Goal: Navigation & Orientation: Find specific page/section

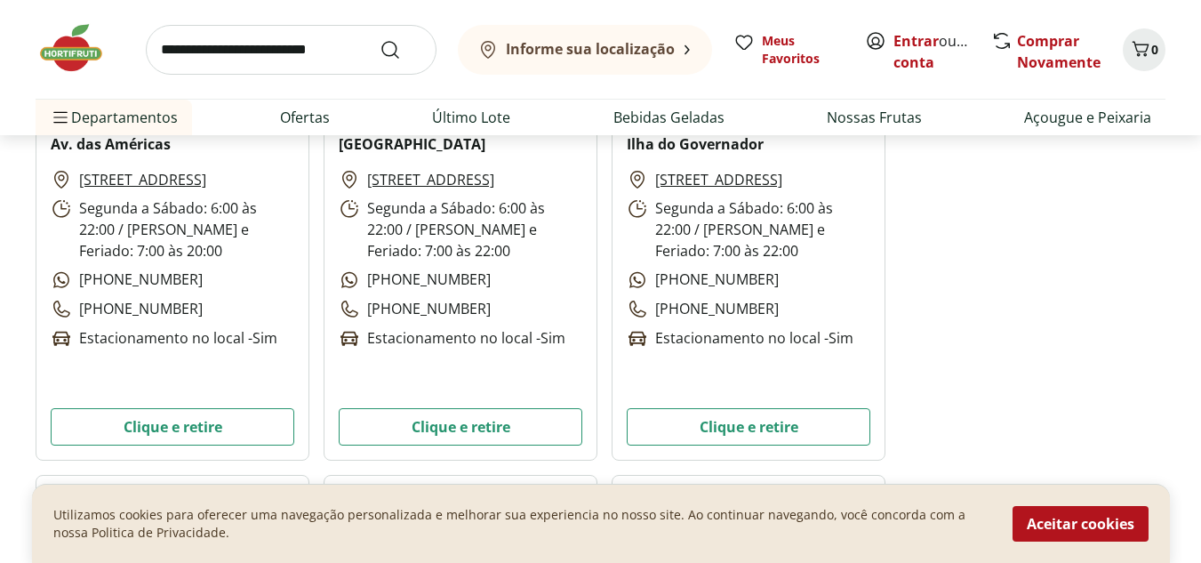
scroll to position [2579, 0]
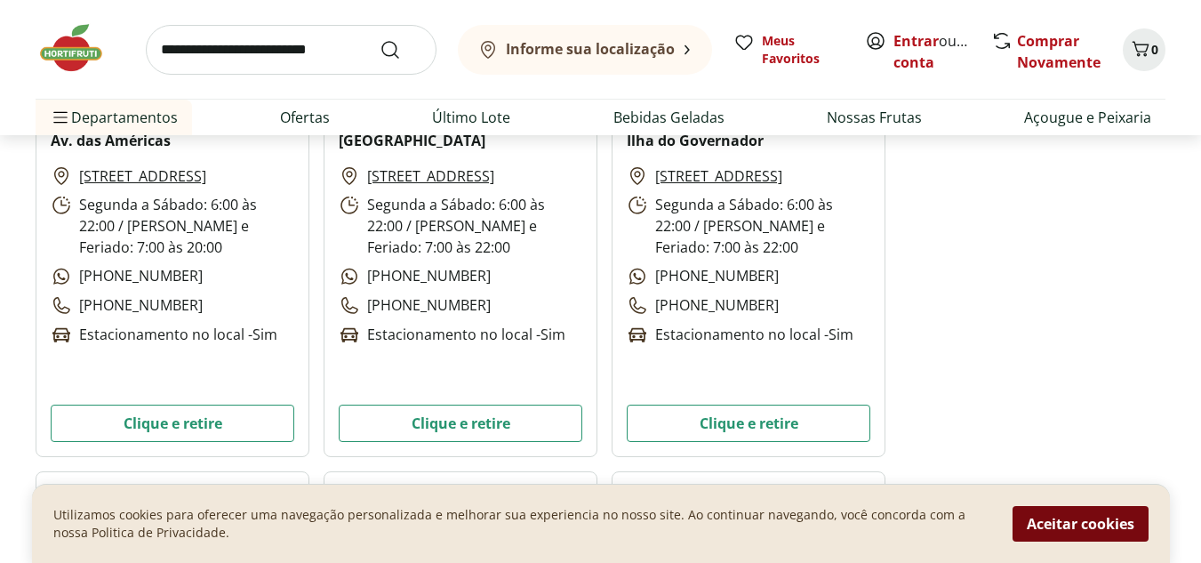
click at [1098, 531] on button "Aceitar cookies" at bounding box center [1081, 524] width 136 height 36
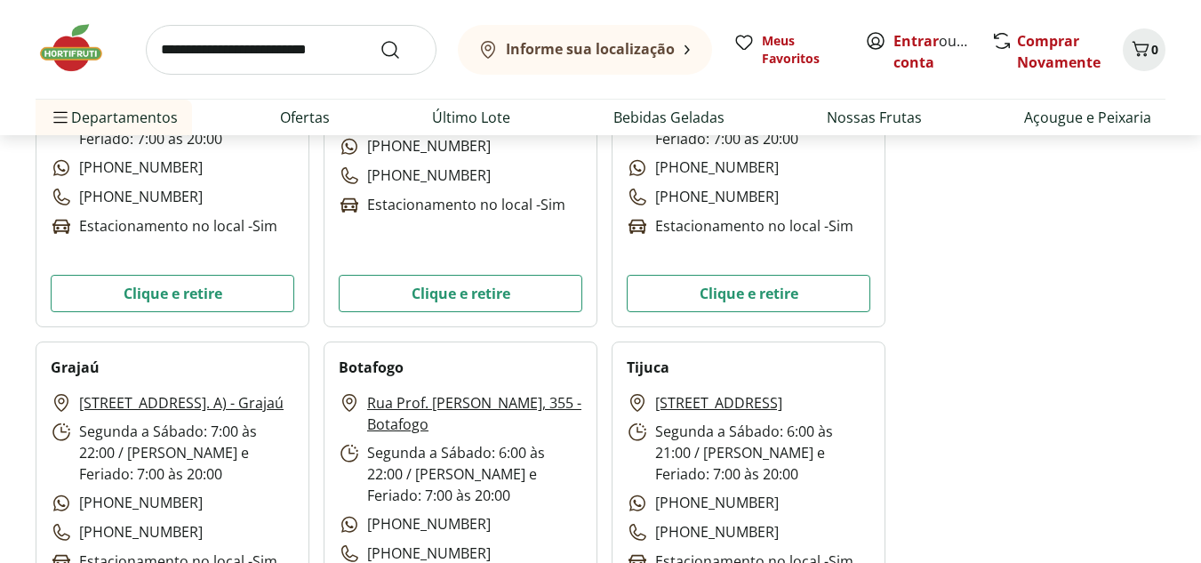
scroll to position [0, 0]
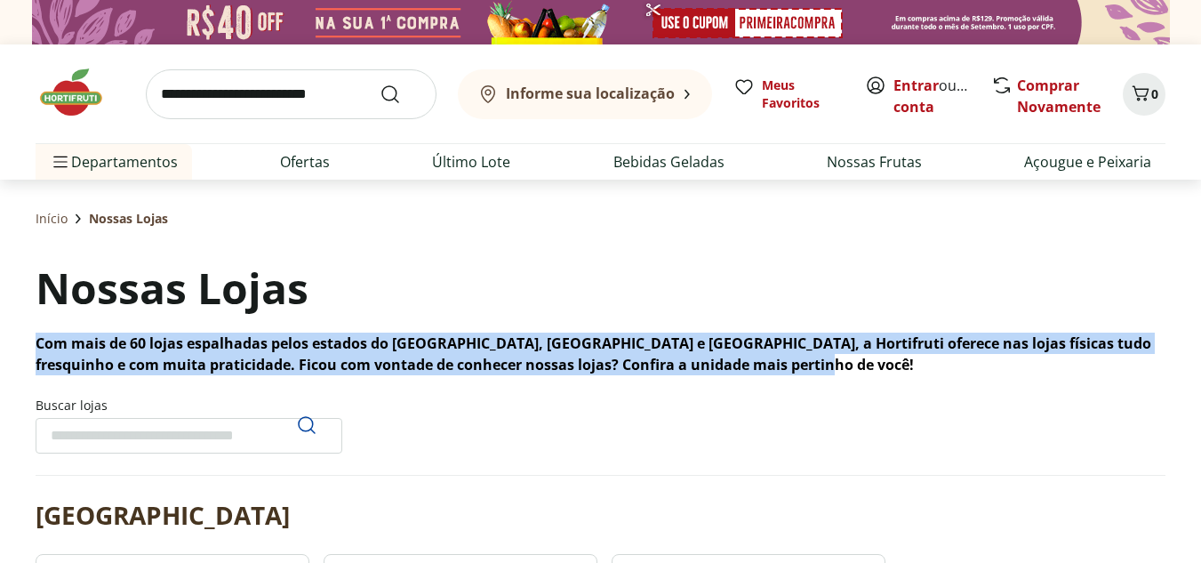
drag, startPoint x: 31, startPoint y: 342, endPoint x: 807, endPoint y: 366, distance: 775.8
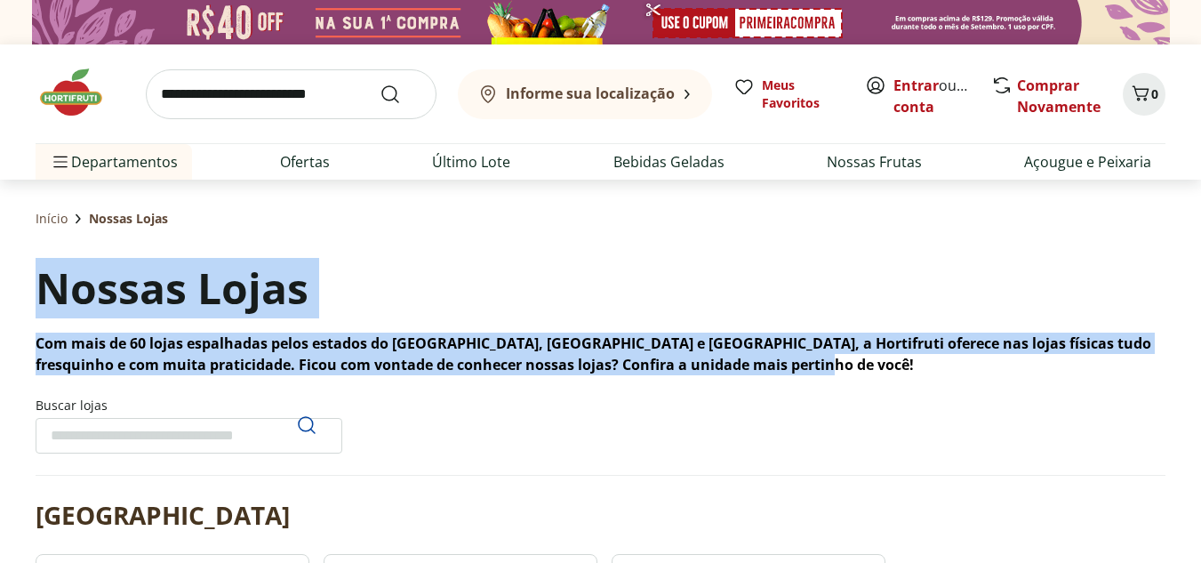
drag, startPoint x: 42, startPoint y: 280, endPoint x: 803, endPoint y: 369, distance: 766.4
click at [803, 369] on div "Nossas Lojas Com mais de 60 lojas espalhadas pelos estados do [GEOGRAPHIC_DATA]…" at bounding box center [601, 316] width 1130 height 117
click at [820, 371] on p "Com mais de 60 lojas espalhadas pelos estados do [GEOGRAPHIC_DATA], [GEOGRAPHIC…" at bounding box center [601, 354] width 1130 height 43
drag, startPoint x: 793, startPoint y: 365, endPoint x: 32, endPoint y: 292, distance: 764.8
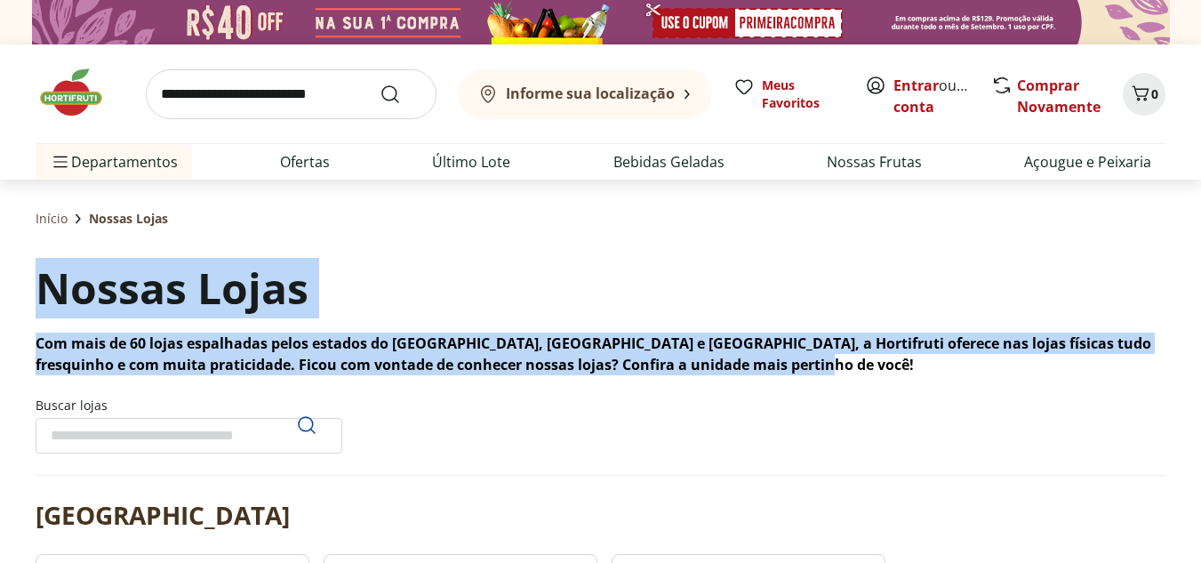
click at [536, 274] on div "Nossas Lojas Com mais de 60 lojas espalhadas pelos estados do [GEOGRAPHIC_DATA]…" at bounding box center [601, 316] width 1130 height 117
